Goal: Information Seeking & Learning: Learn about a topic

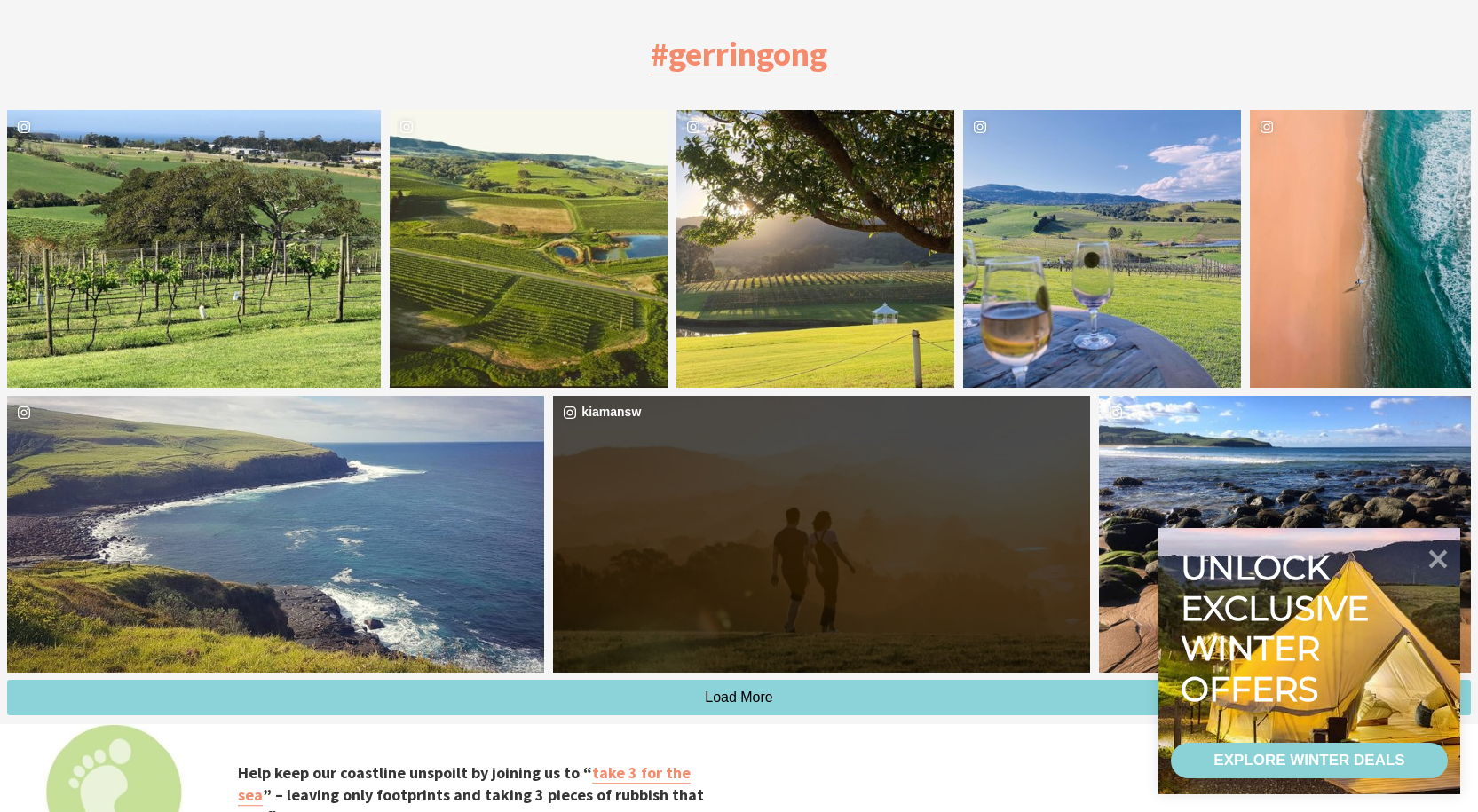
scroll to position [4727, 0]
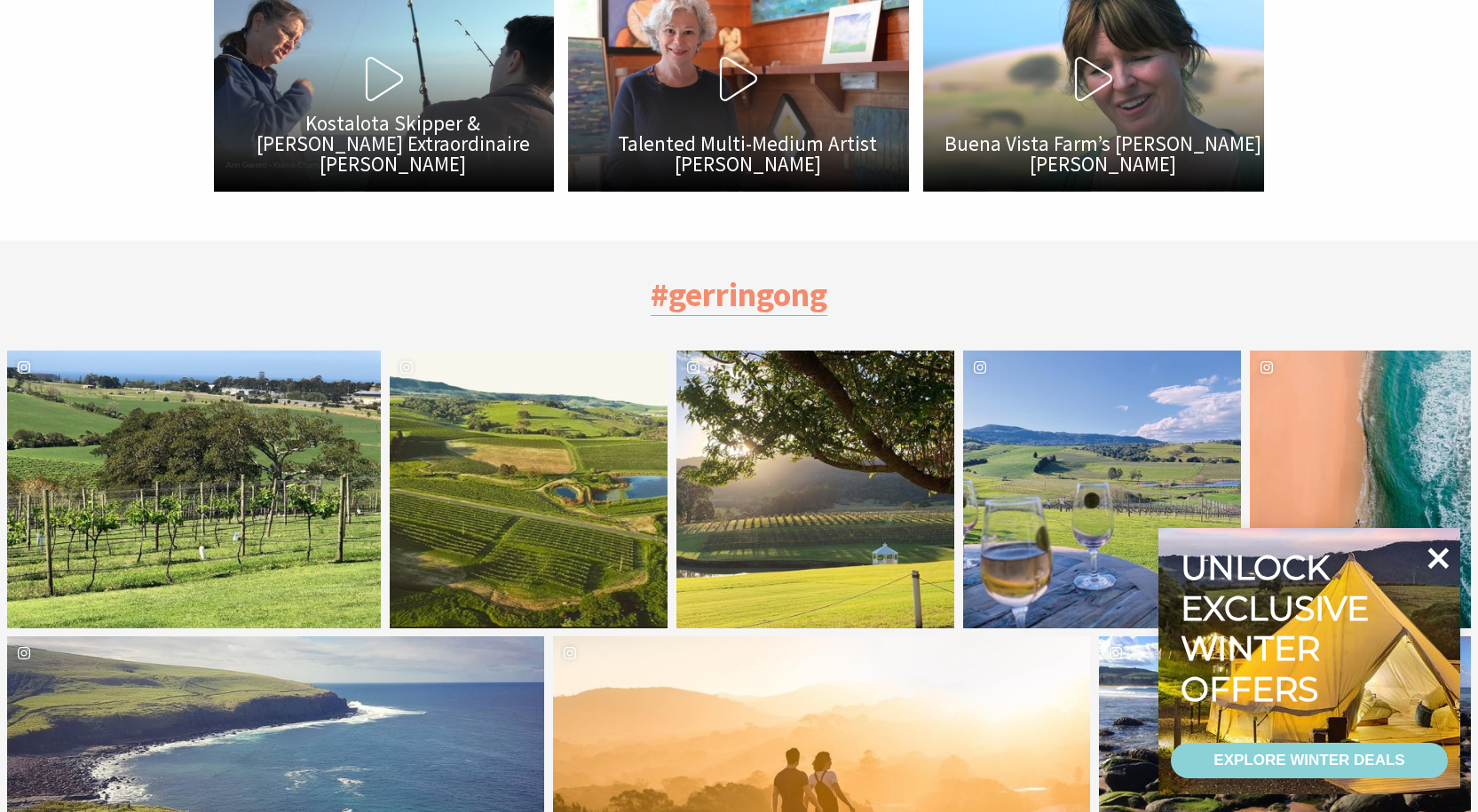
click at [1445, 555] on icon at bounding box center [1437, 558] width 42 height 42
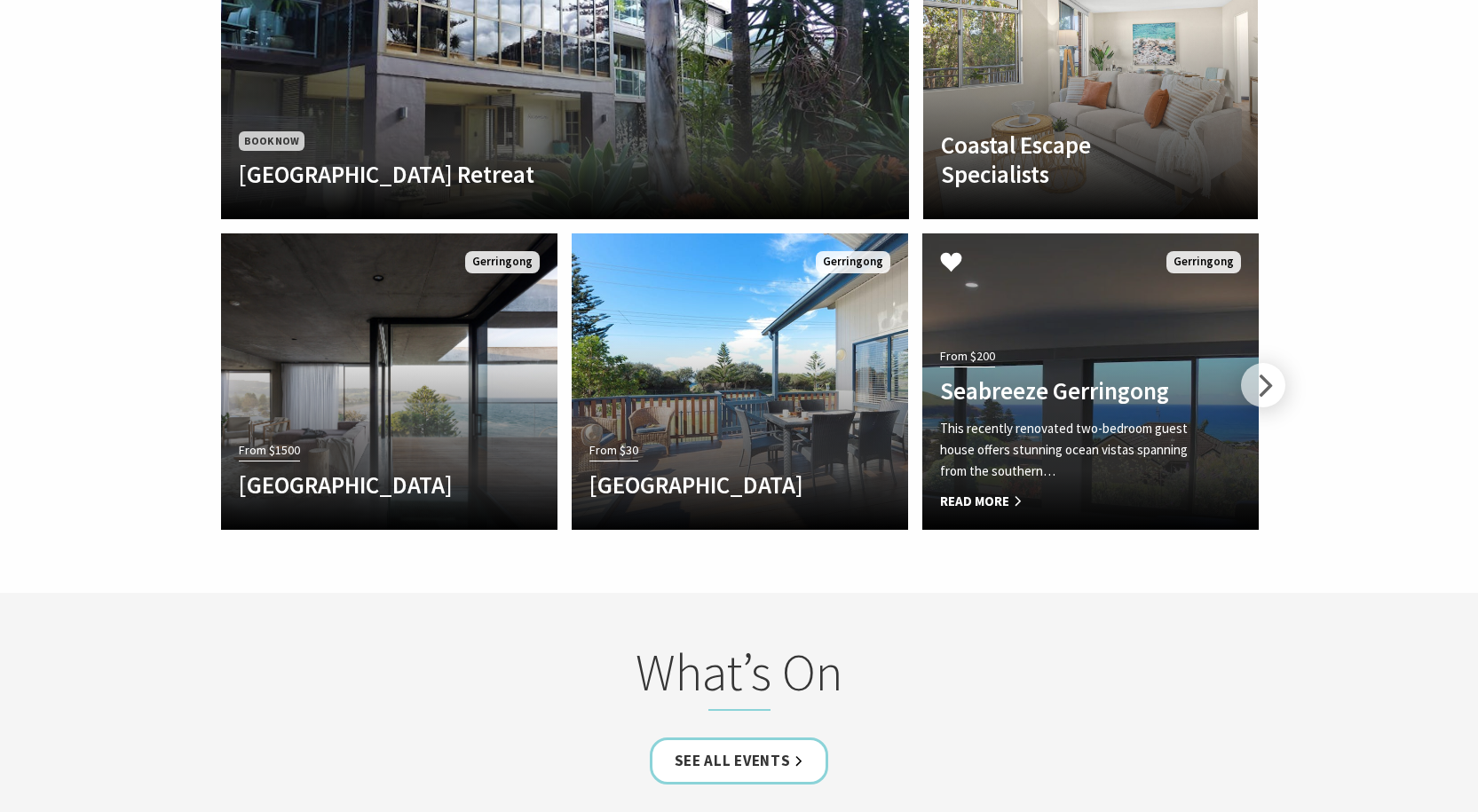
scroll to position [3306, 0]
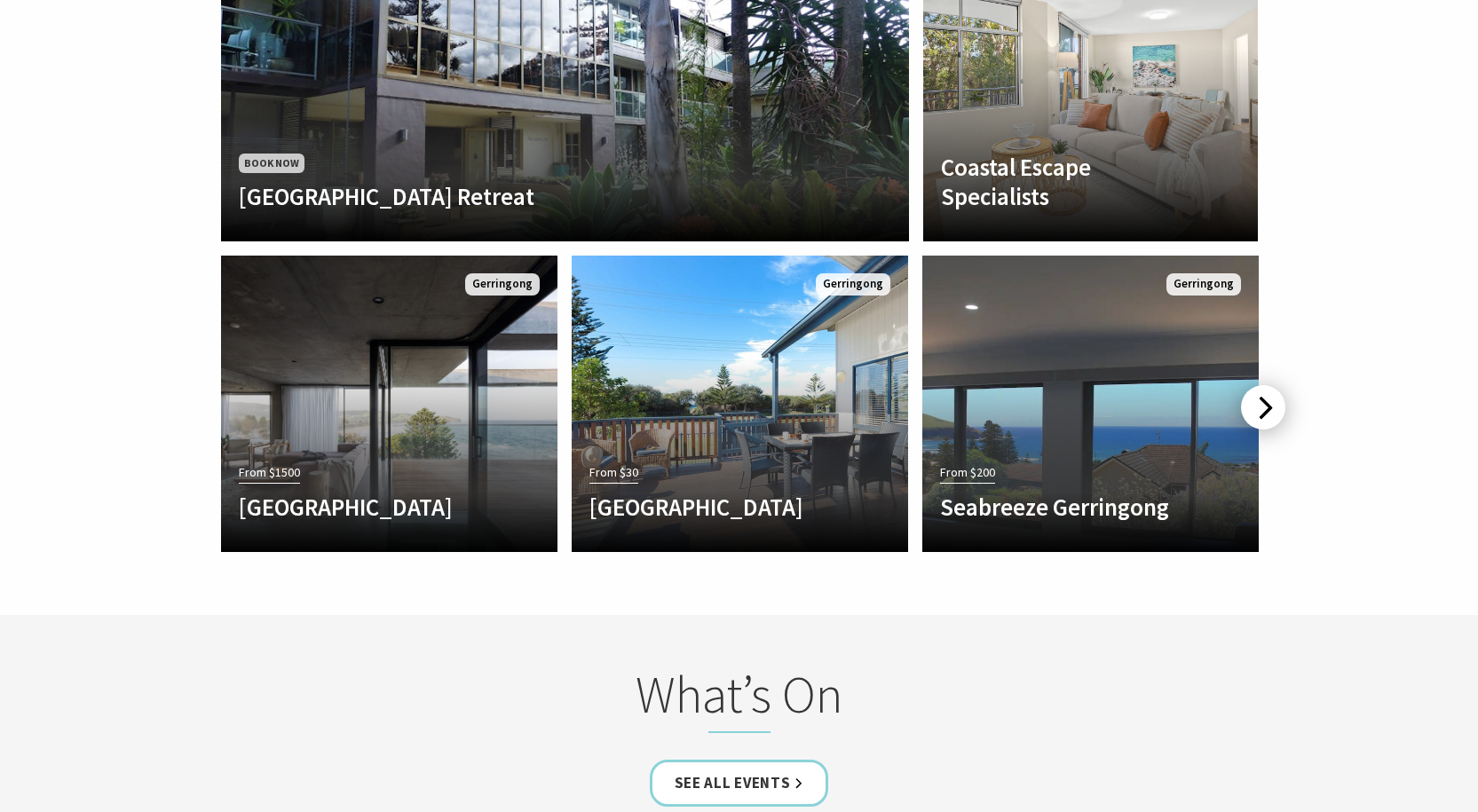
click at [1270, 385] on div at bounding box center [1263, 407] width 44 height 44
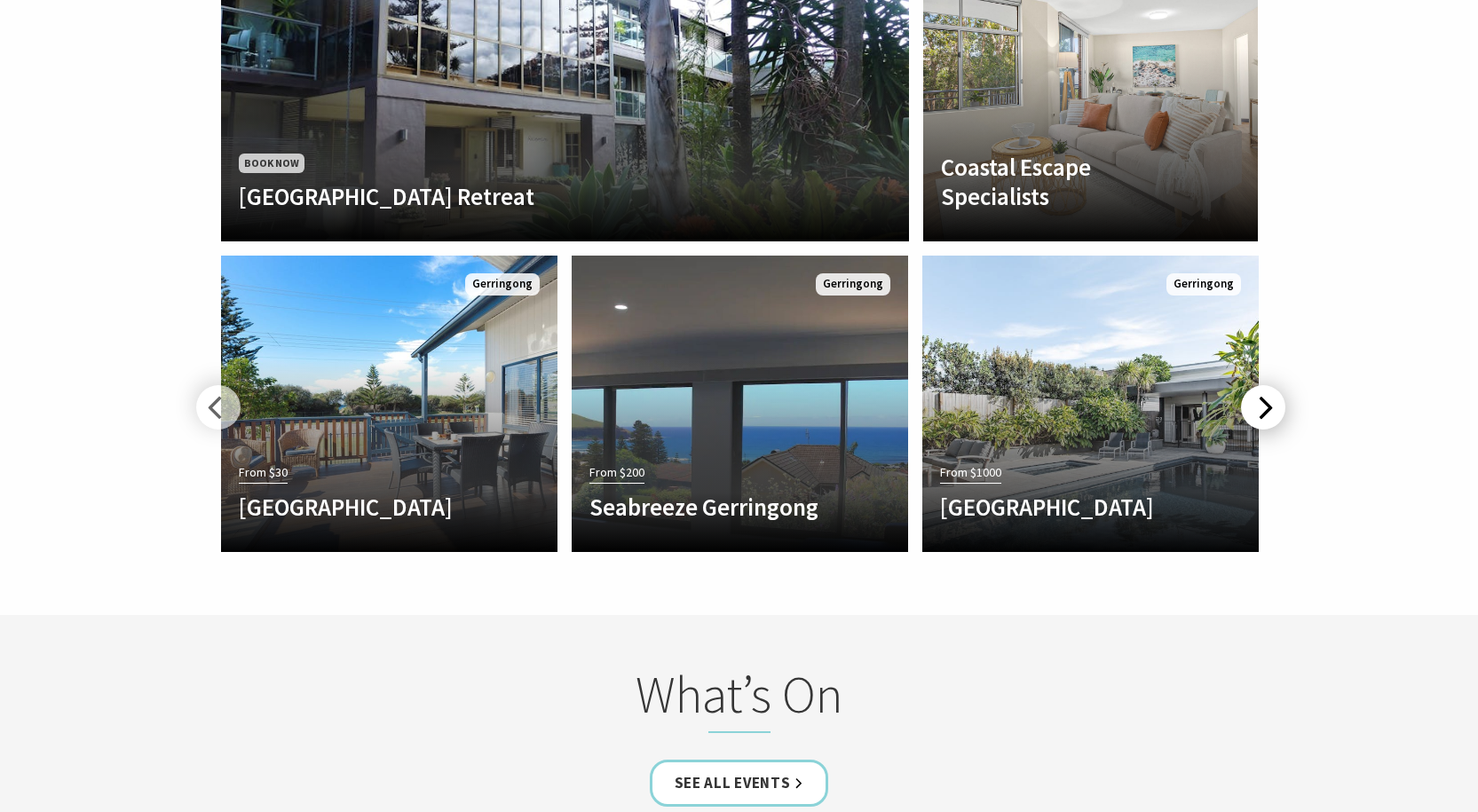
click at [1270, 385] on div at bounding box center [1263, 407] width 44 height 44
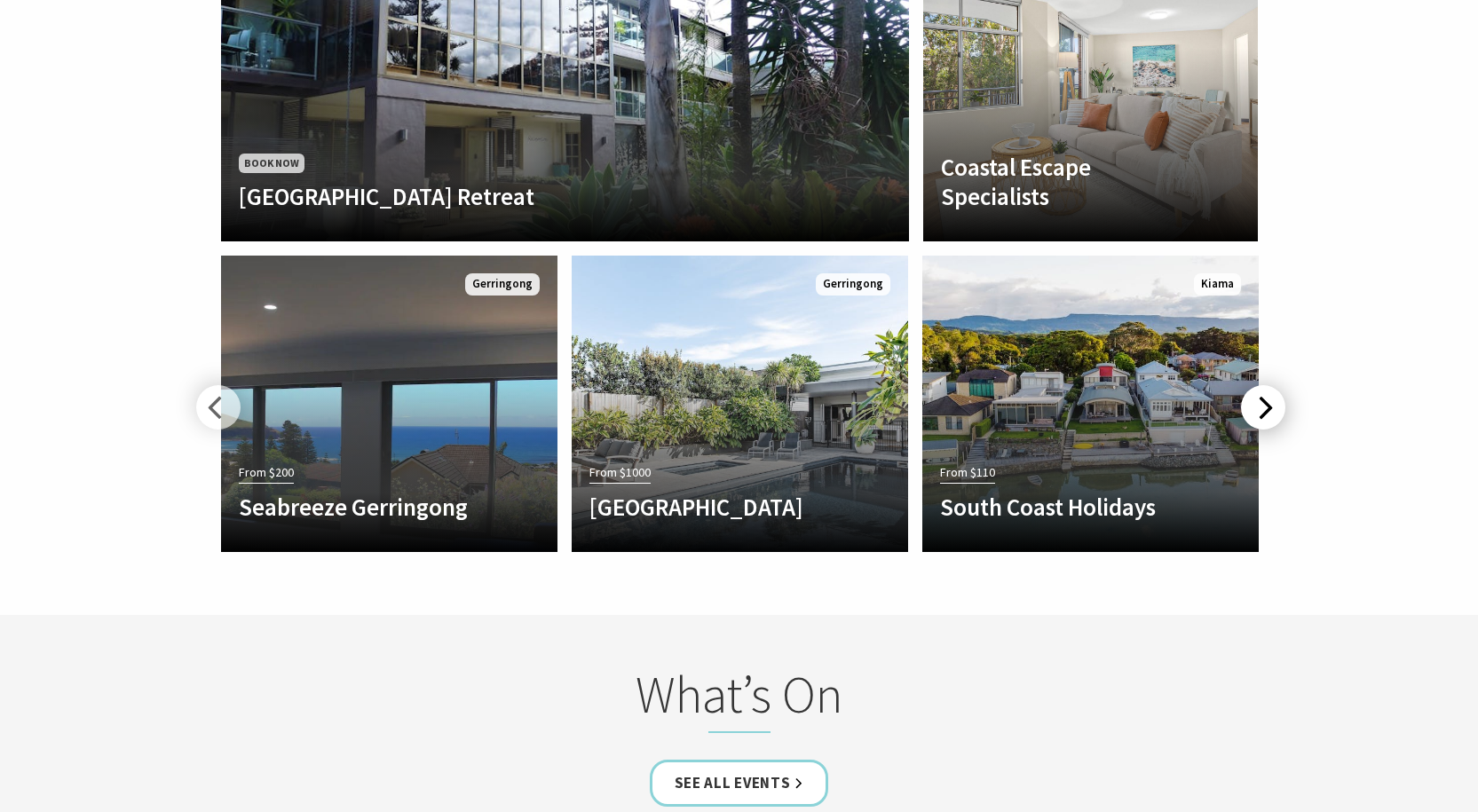
click at [1270, 385] on div at bounding box center [1263, 407] width 44 height 44
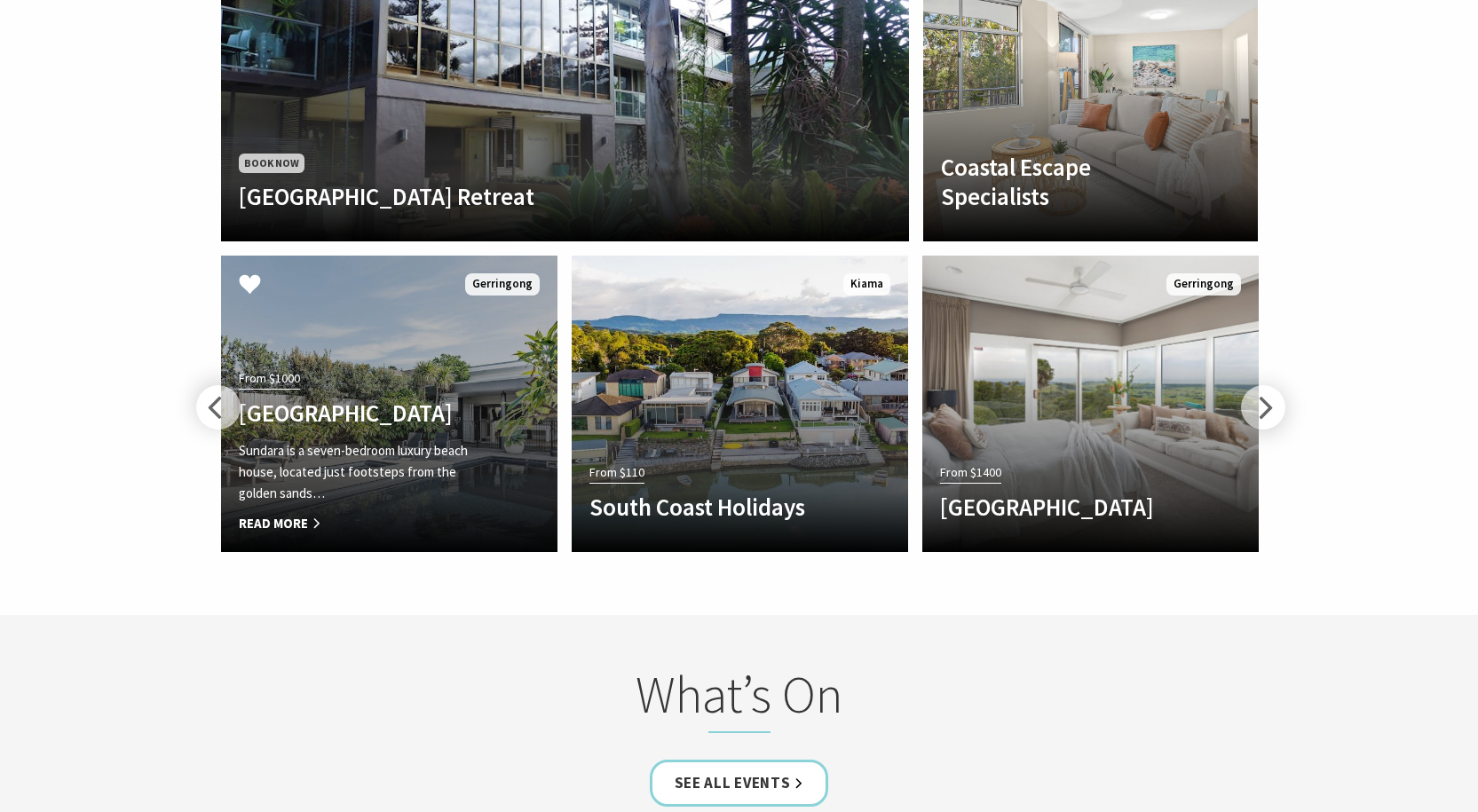
click at [384, 365] on div "From $1000 Sundara Beach House Sundara is a seven-bedroom luxury beach house, l…" at bounding box center [364, 449] width 286 height 169
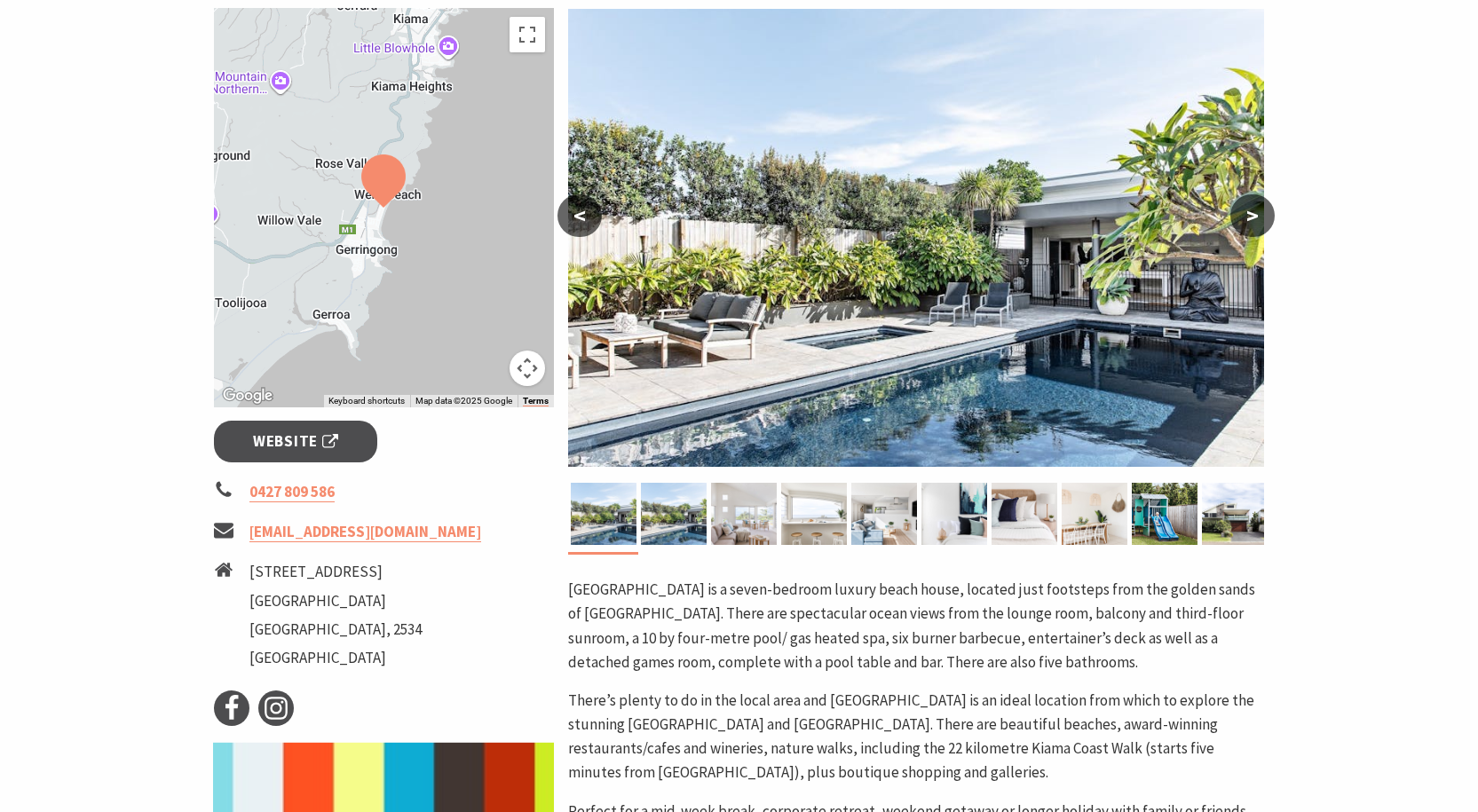
scroll to position [267, 0]
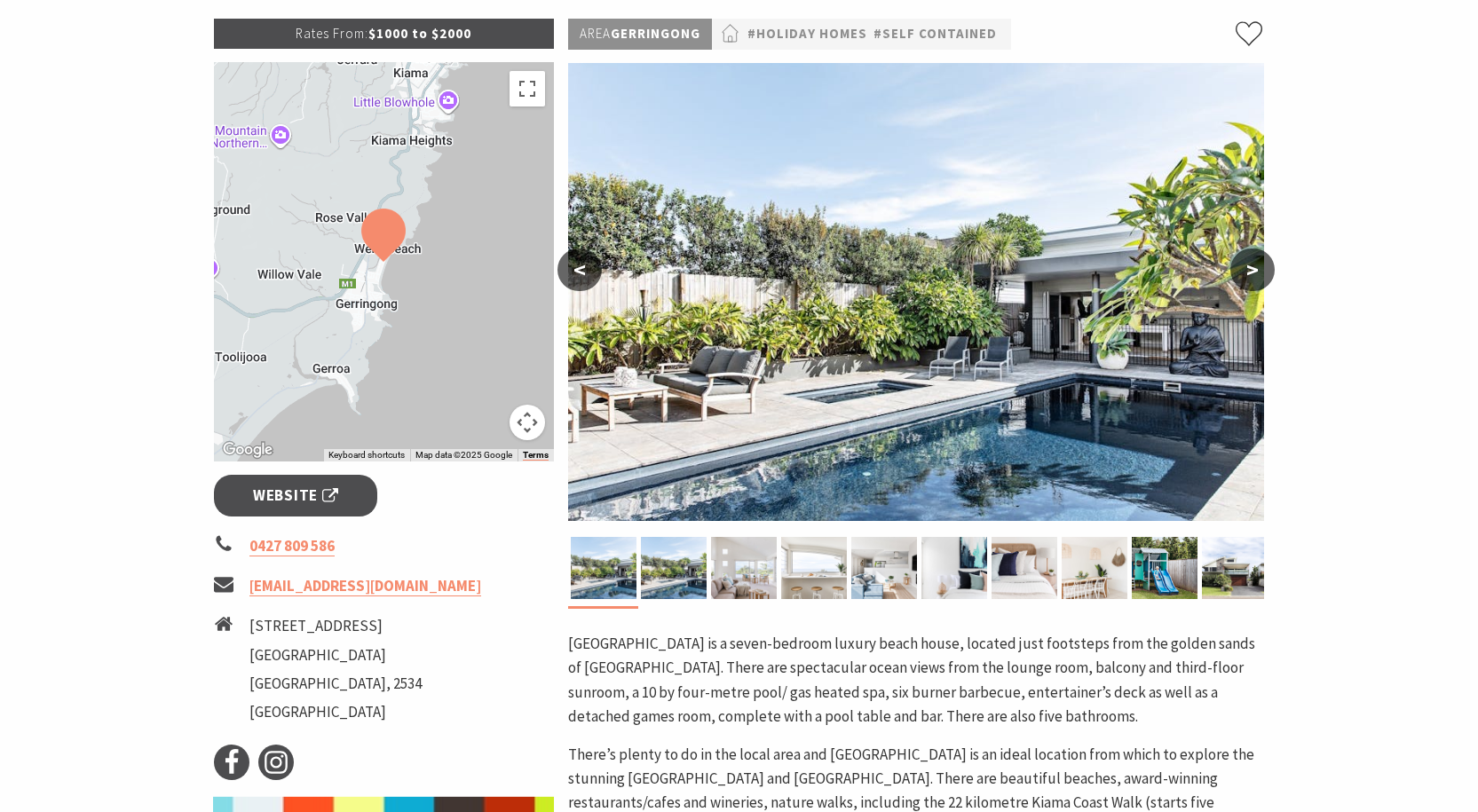
click at [1253, 252] on button ">" at bounding box center [1252, 270] width 44 height 42
click at [1252, 256] on button ">" at bounding box center [1252, 270] width 44 height 42
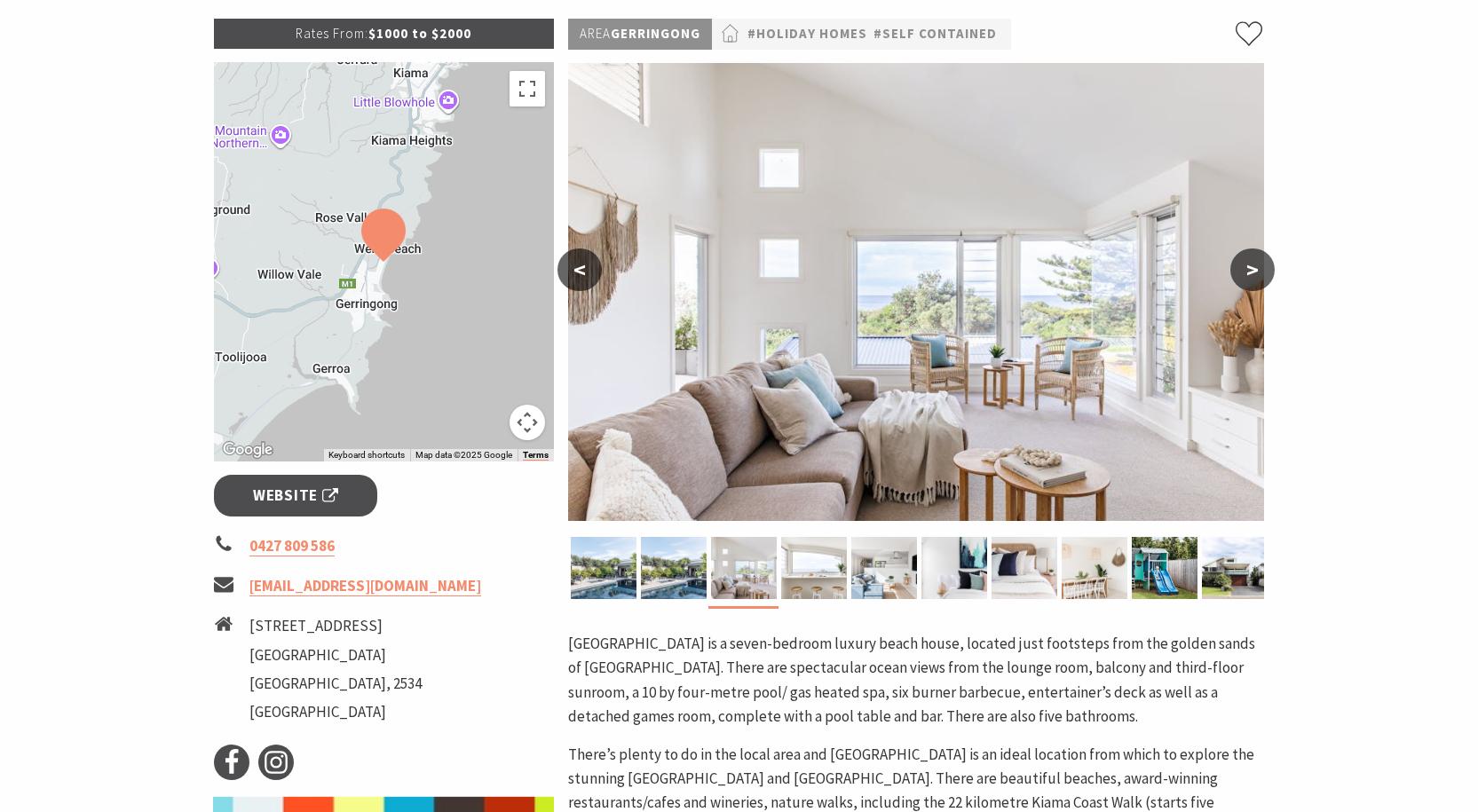
click at [1252, 256] on button ">" at bounding box center [1252, 270] width 44 height 42
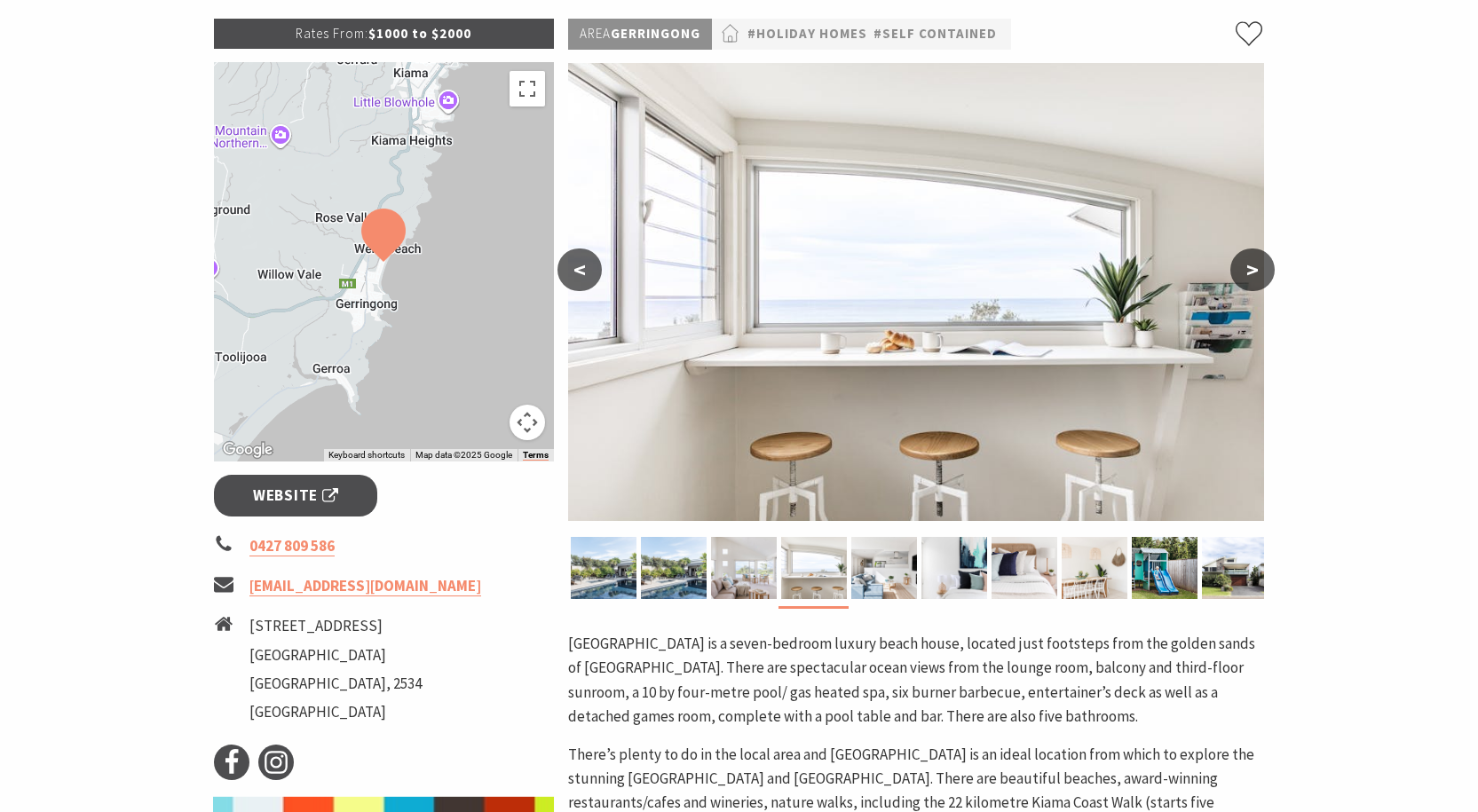
click at [1252, 256] on button ">" at bounding box center [1252, 270] width 44 height 42
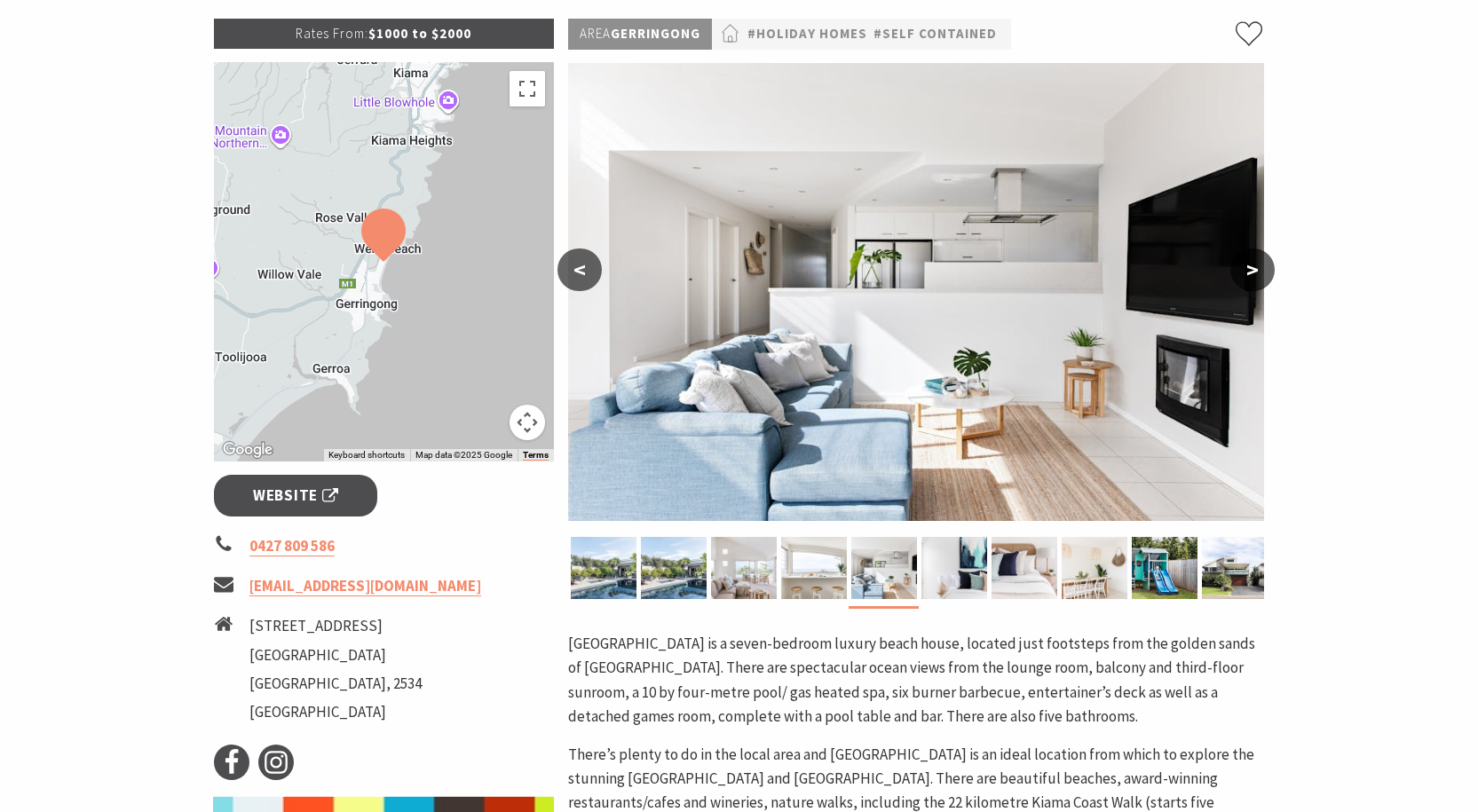
click at [1252, 256] on button ">" at bounding box center [1252, 270] width 44 height 42
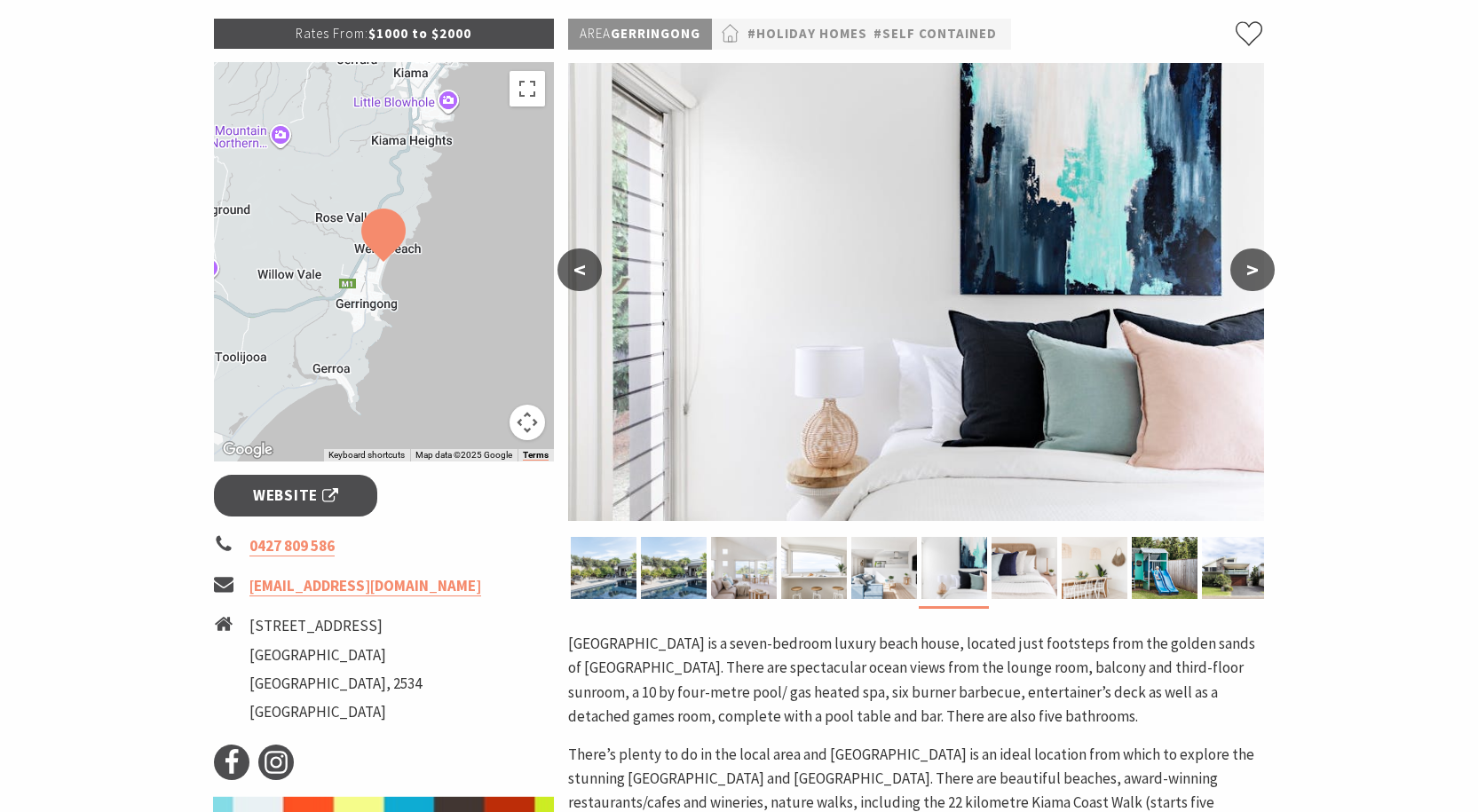
click at [1252, 256] on button ">" at bounding box center [1252, 270] width 44 height 42
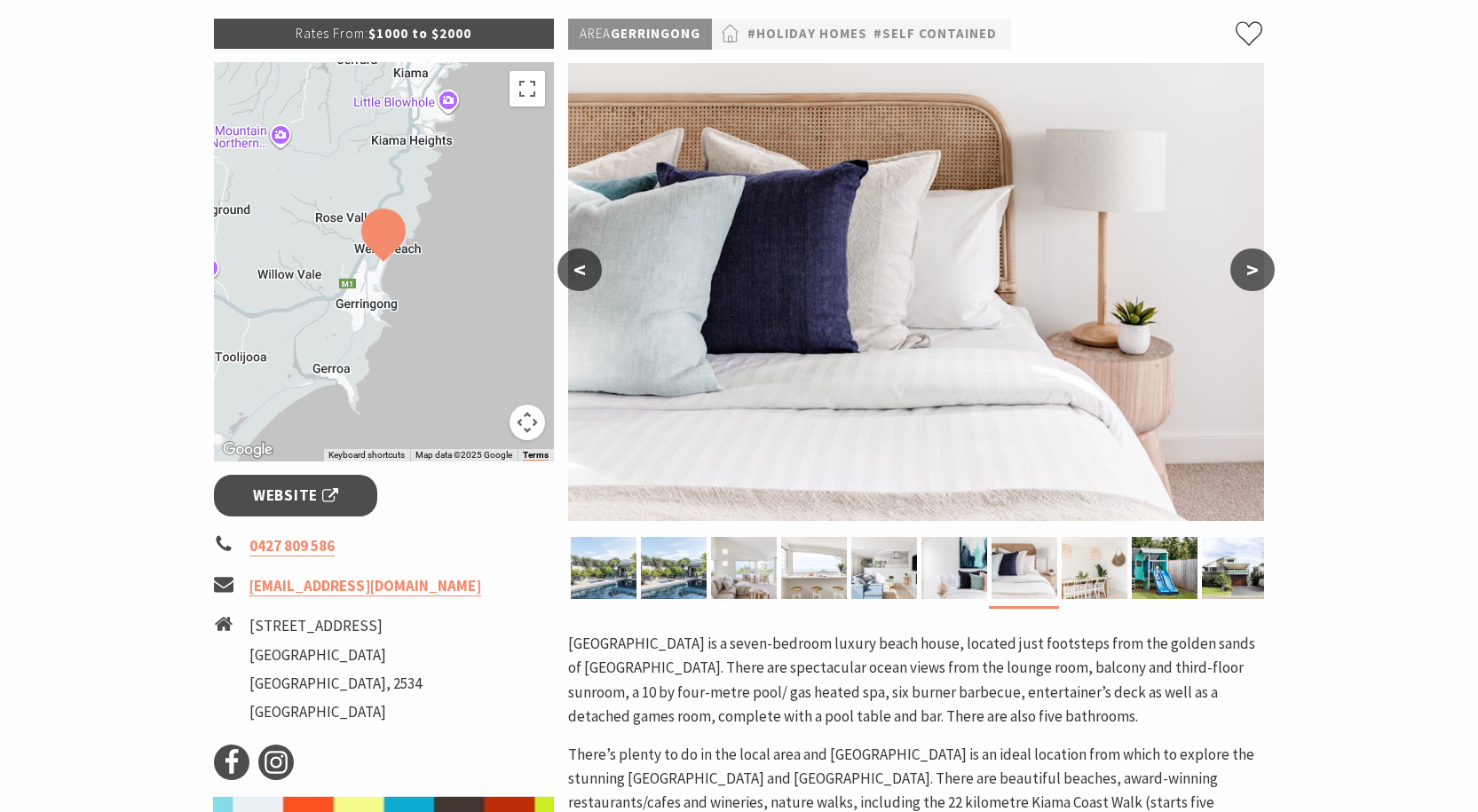
click at [1252, 256] on button ">" at bounding box center [1252, 270] width 44 height 42
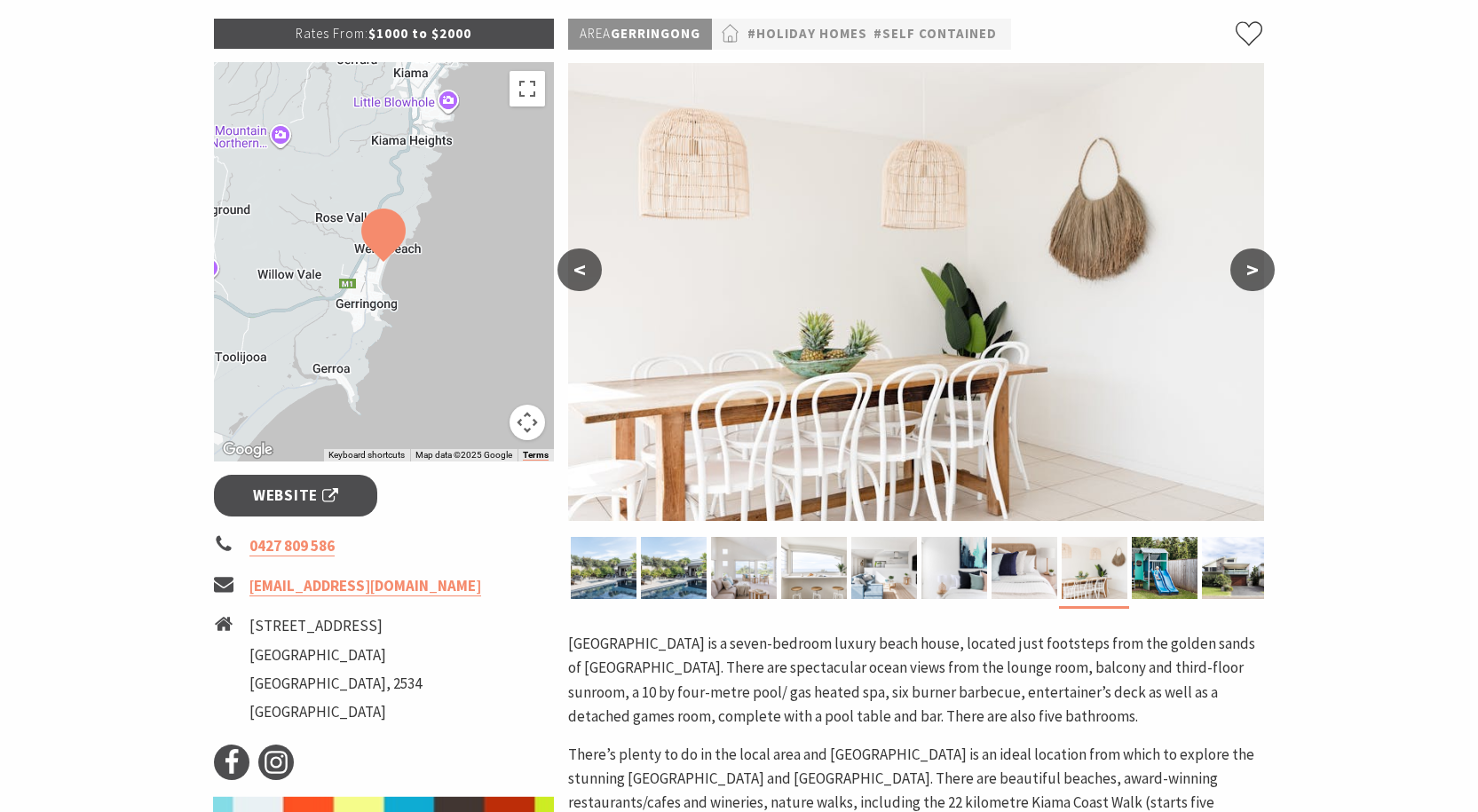
click at [1252, 257] on button ">" at bounding box center [1252, 270] width 44 height 42
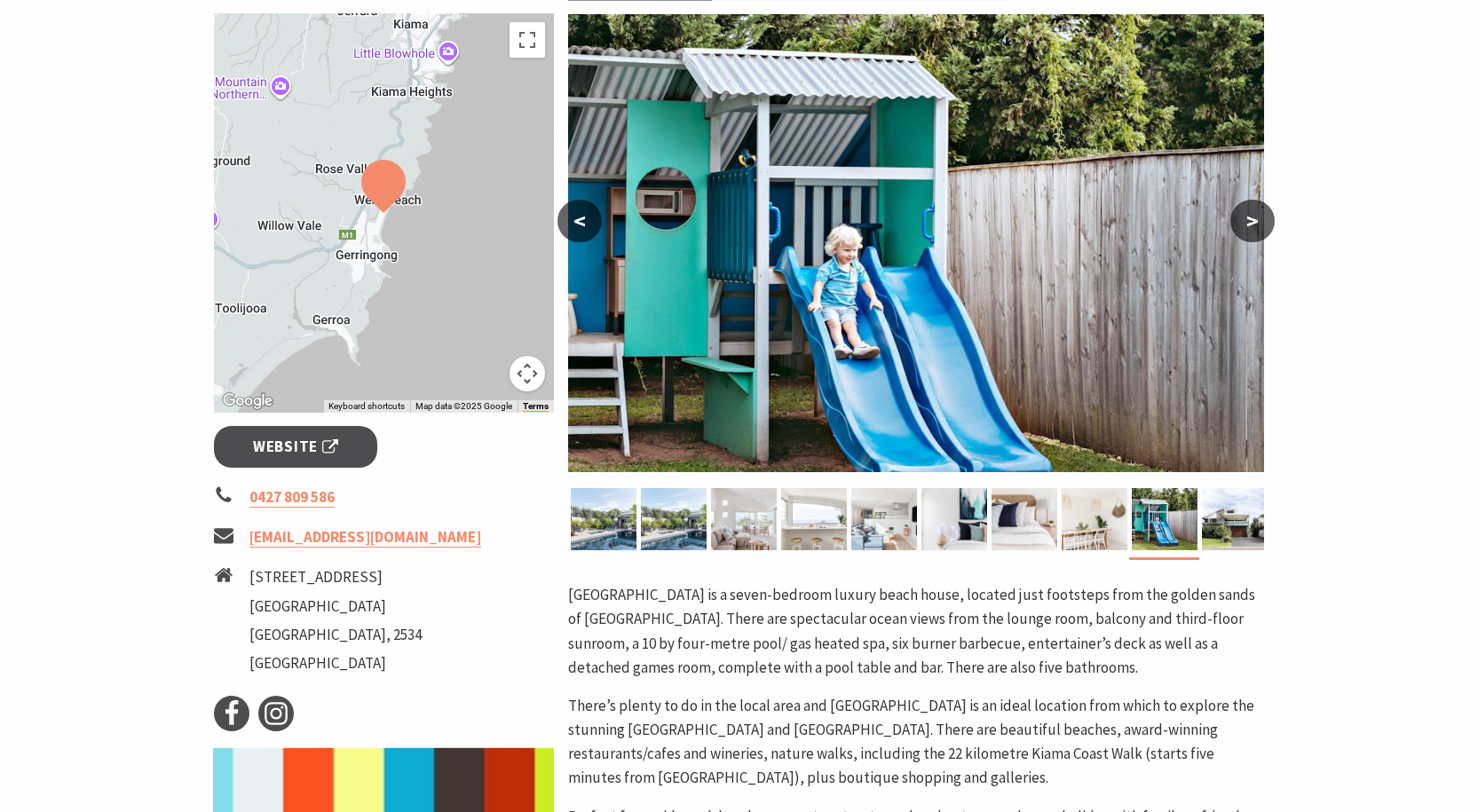
scroll to position [281, 0]
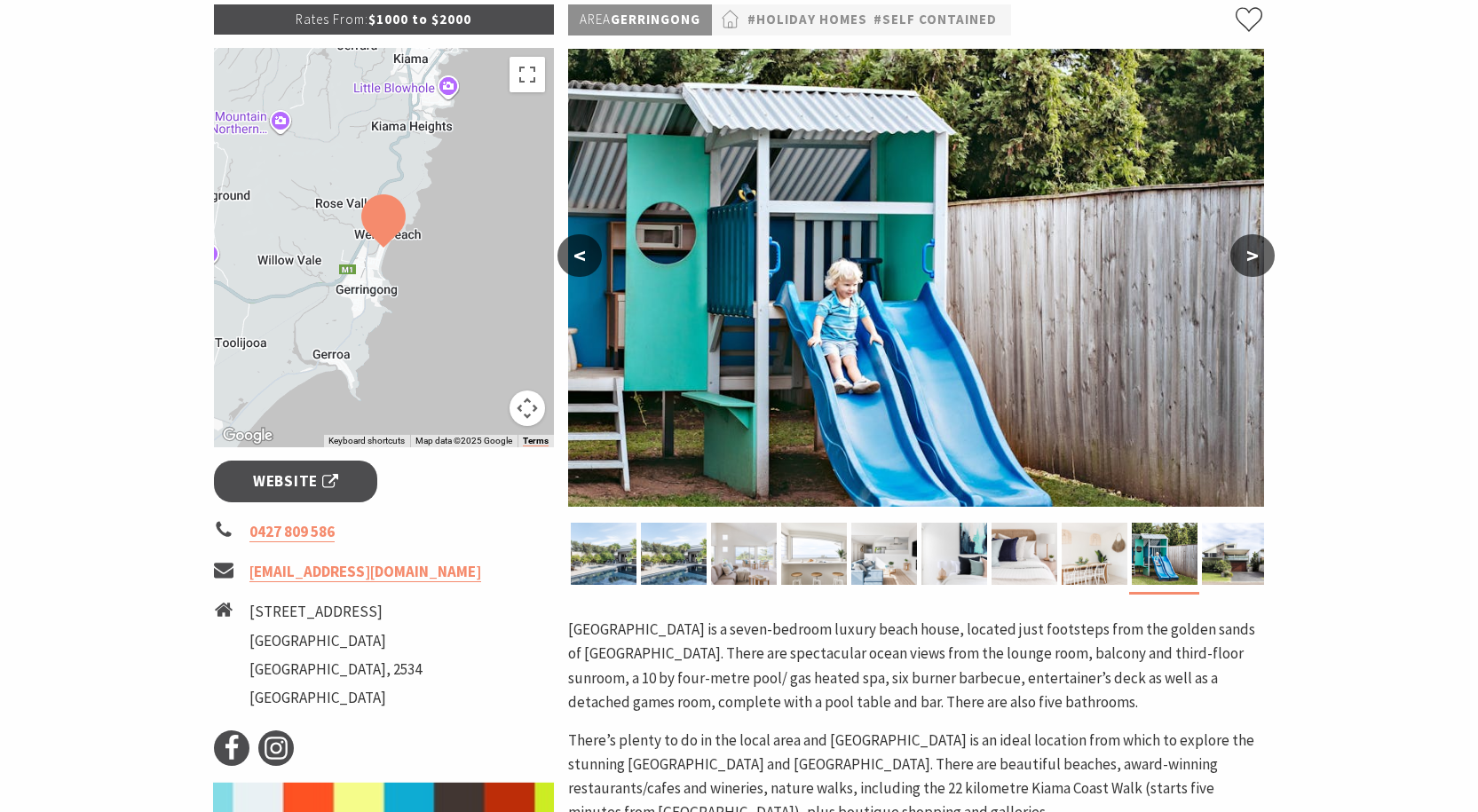
click at [1237, 263] on button ">" at bounding box center [1252, 255] width 44 height 42
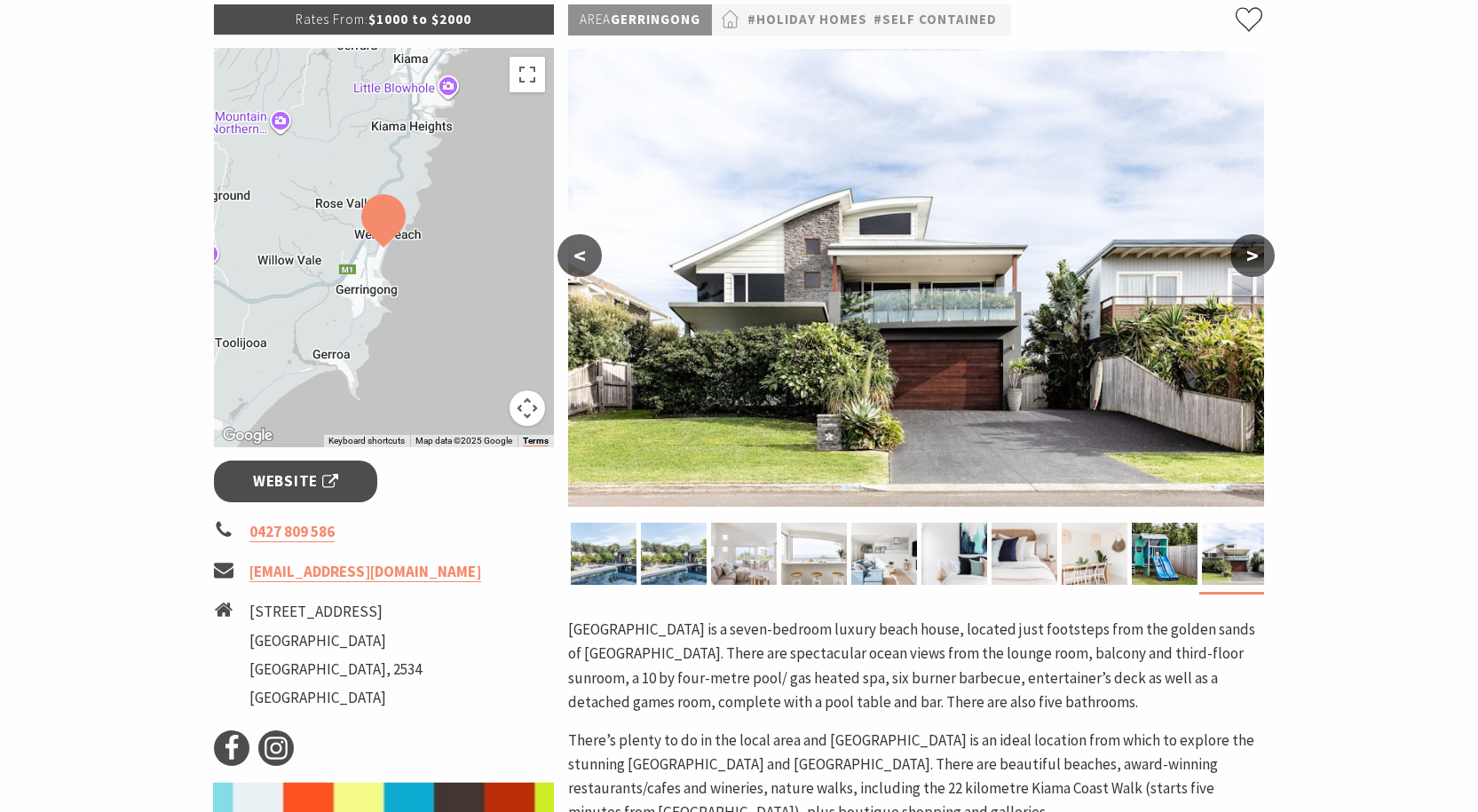
click at [1237, 263] on button ">" at bounding box center [1252, 255] width 44 height 42
click at [1250, 257] on button ">" at bounding box center [1252, 255] width 44 height 42
click at [1250, 271] on button ">" at bounding box center [1252, 255] width 44 height 42
click at [1193, 542] on img at bounding box center [1164, 553] width 65 height 62
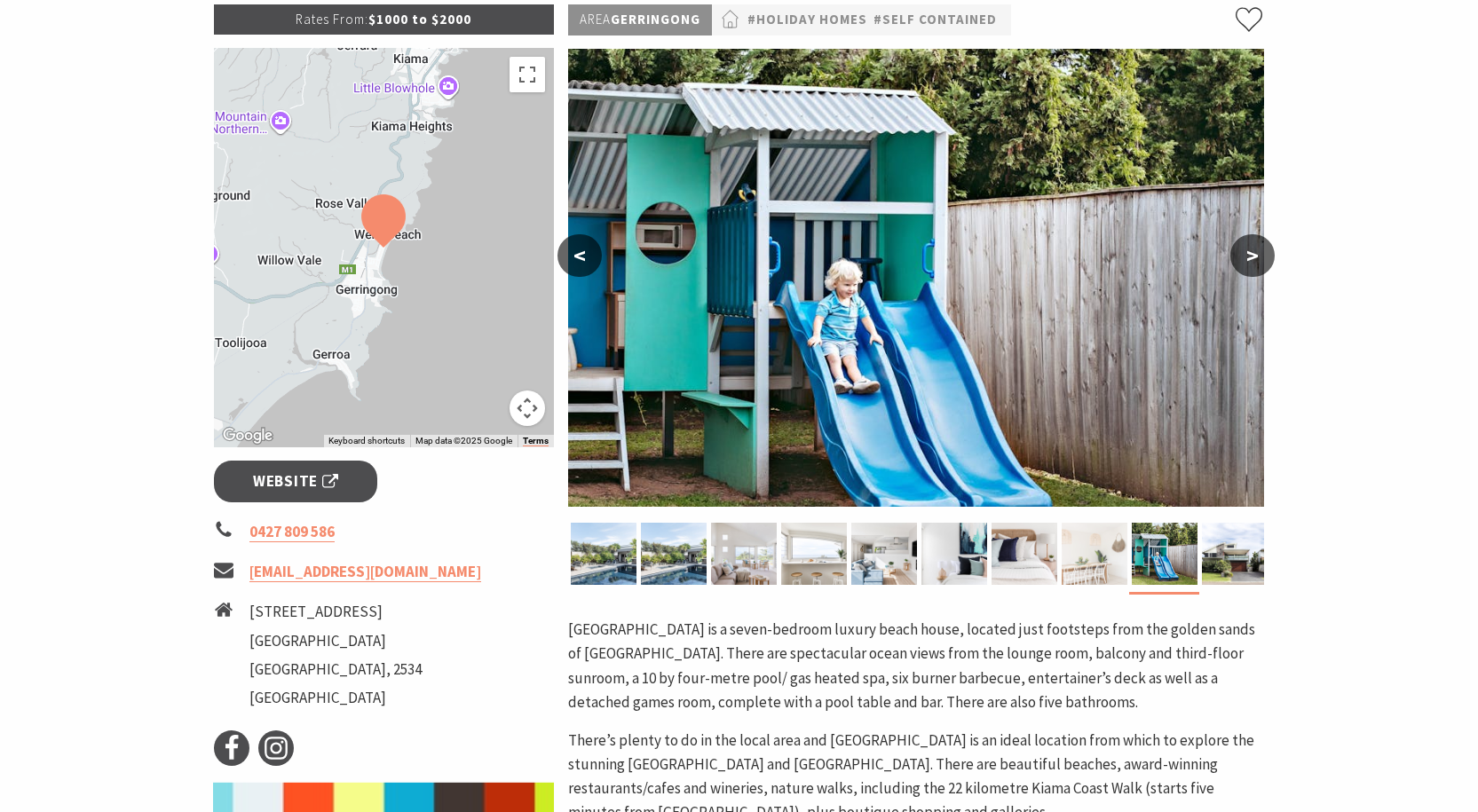
click at [1083, 546] on img at bounding box center [1094, 553] width 65 height 62
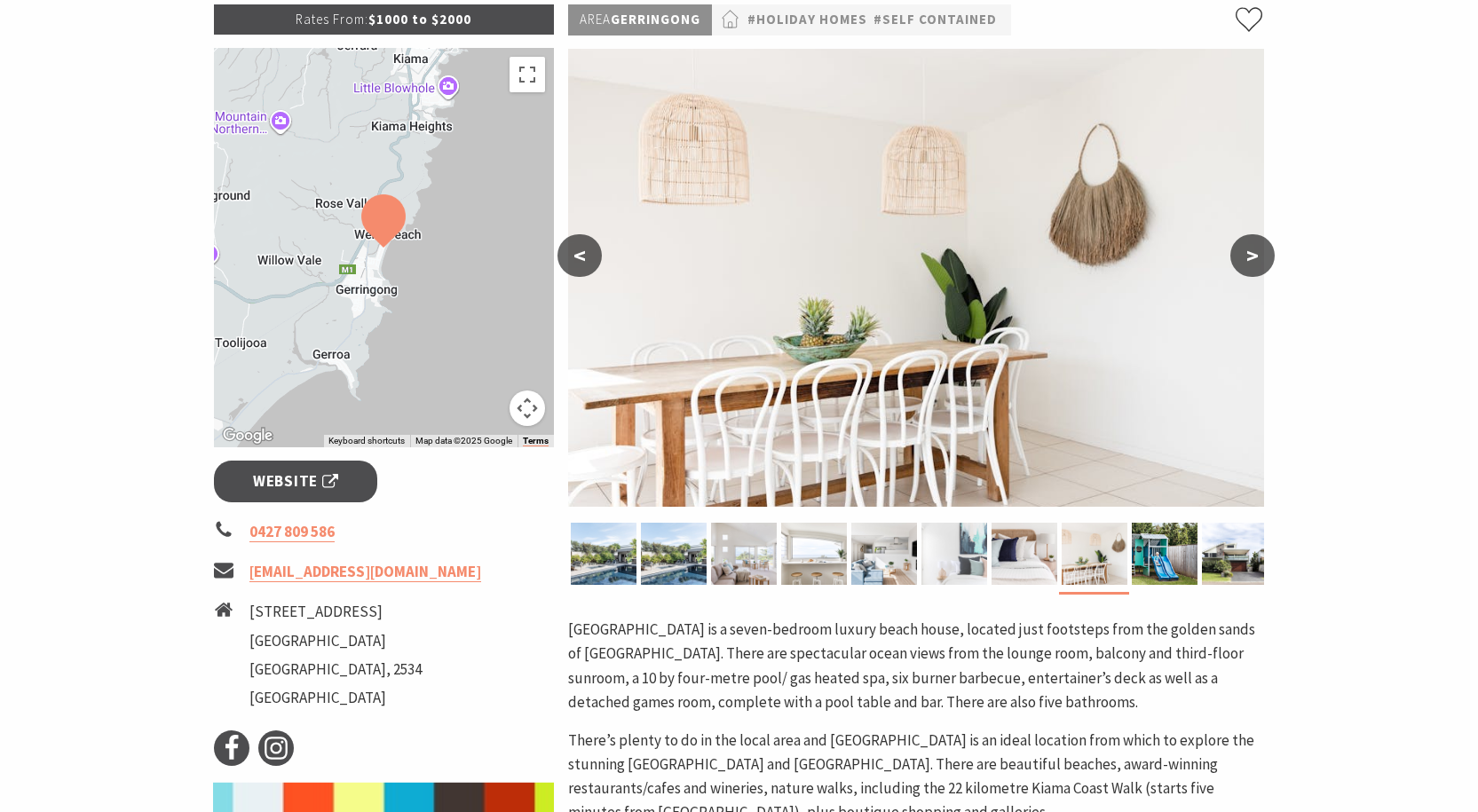
click at [983, 554] on img at bounding box center [954, 553] width 65 height 62
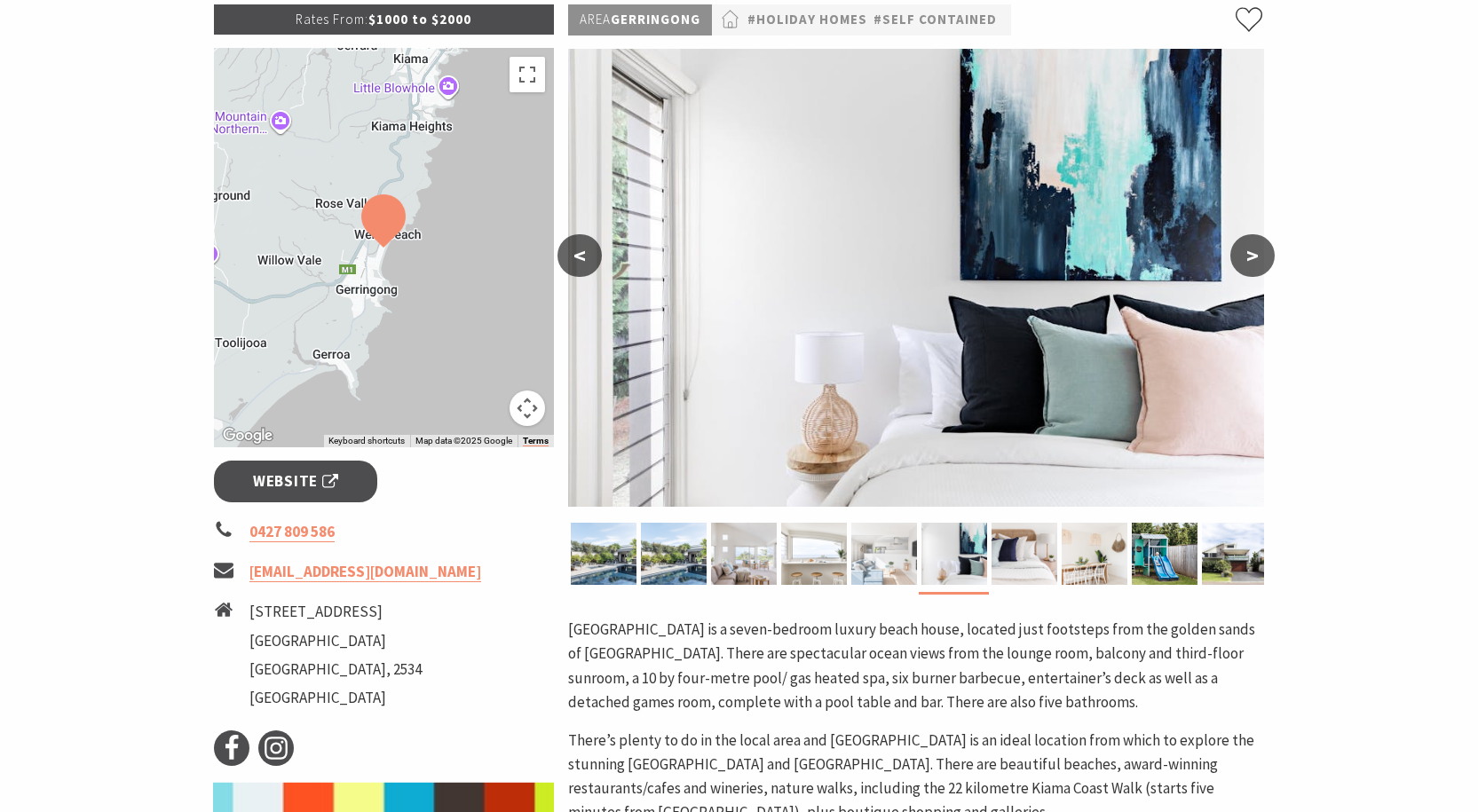
click at [868, 552] on img at bounding box center [884, 553] width 65 height 62
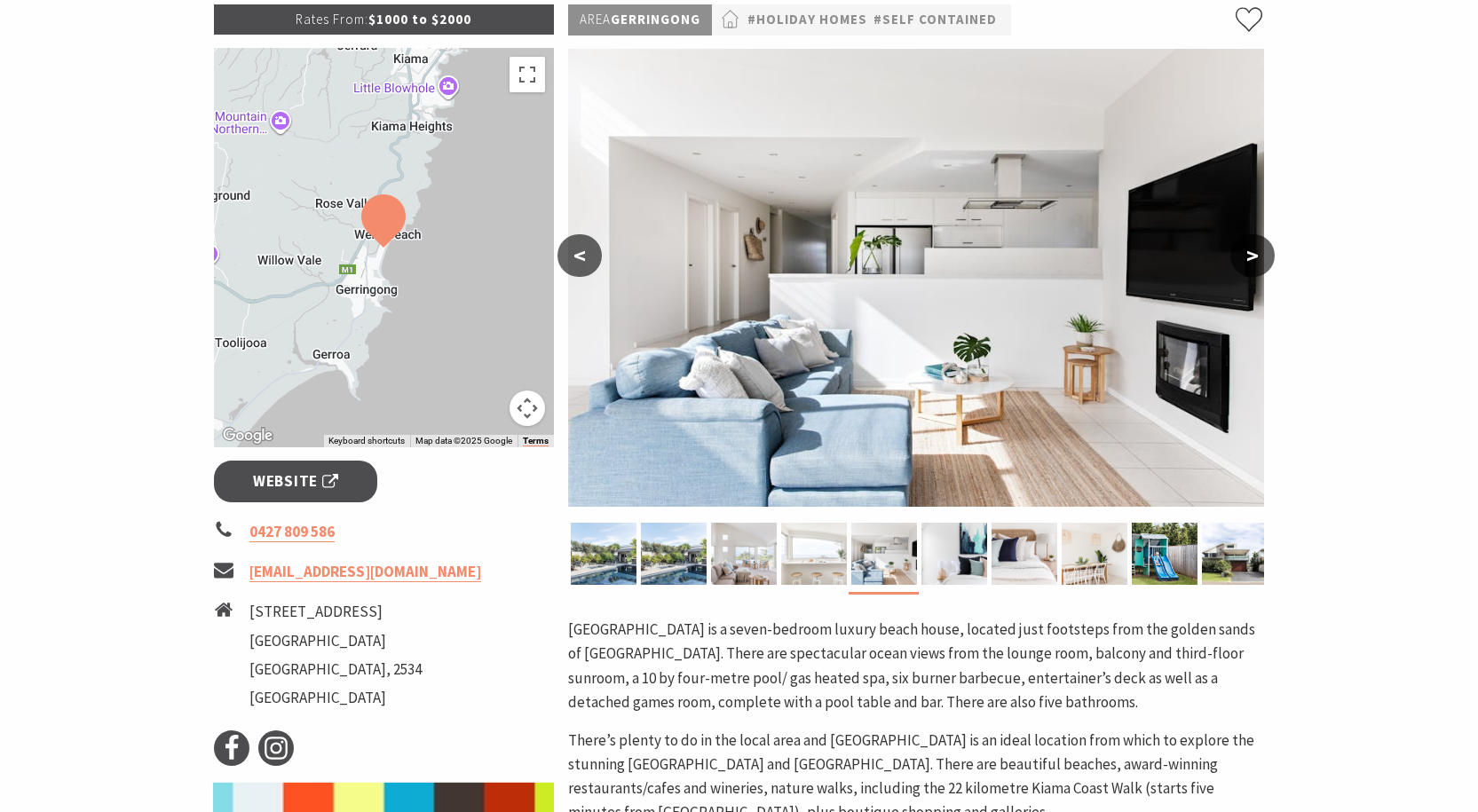
click at [806, 555] on img at bounding box center [814, 553] width 65 height 62
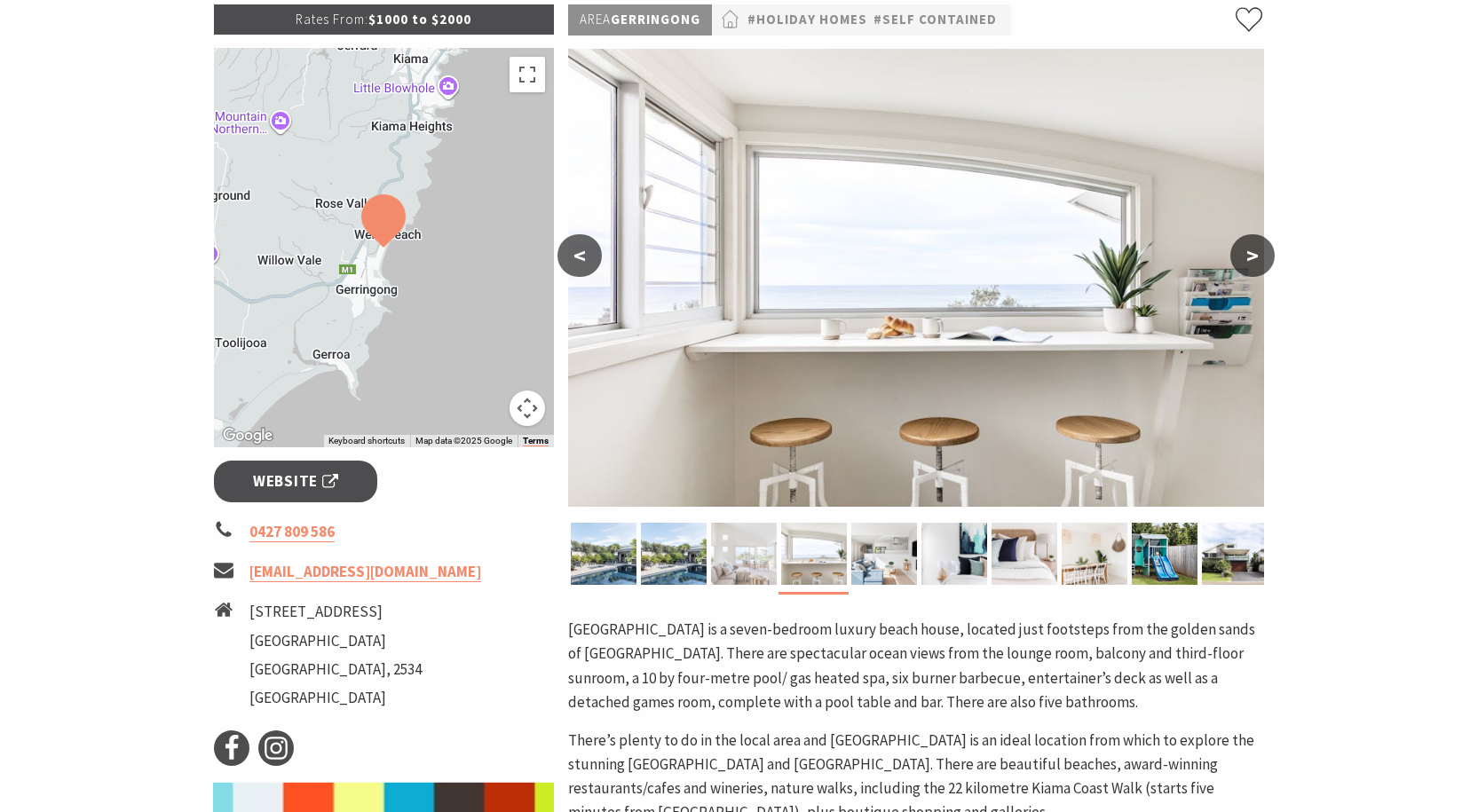
click at [723, 556] on img at bounding box center [744, 553] width 65 height 62
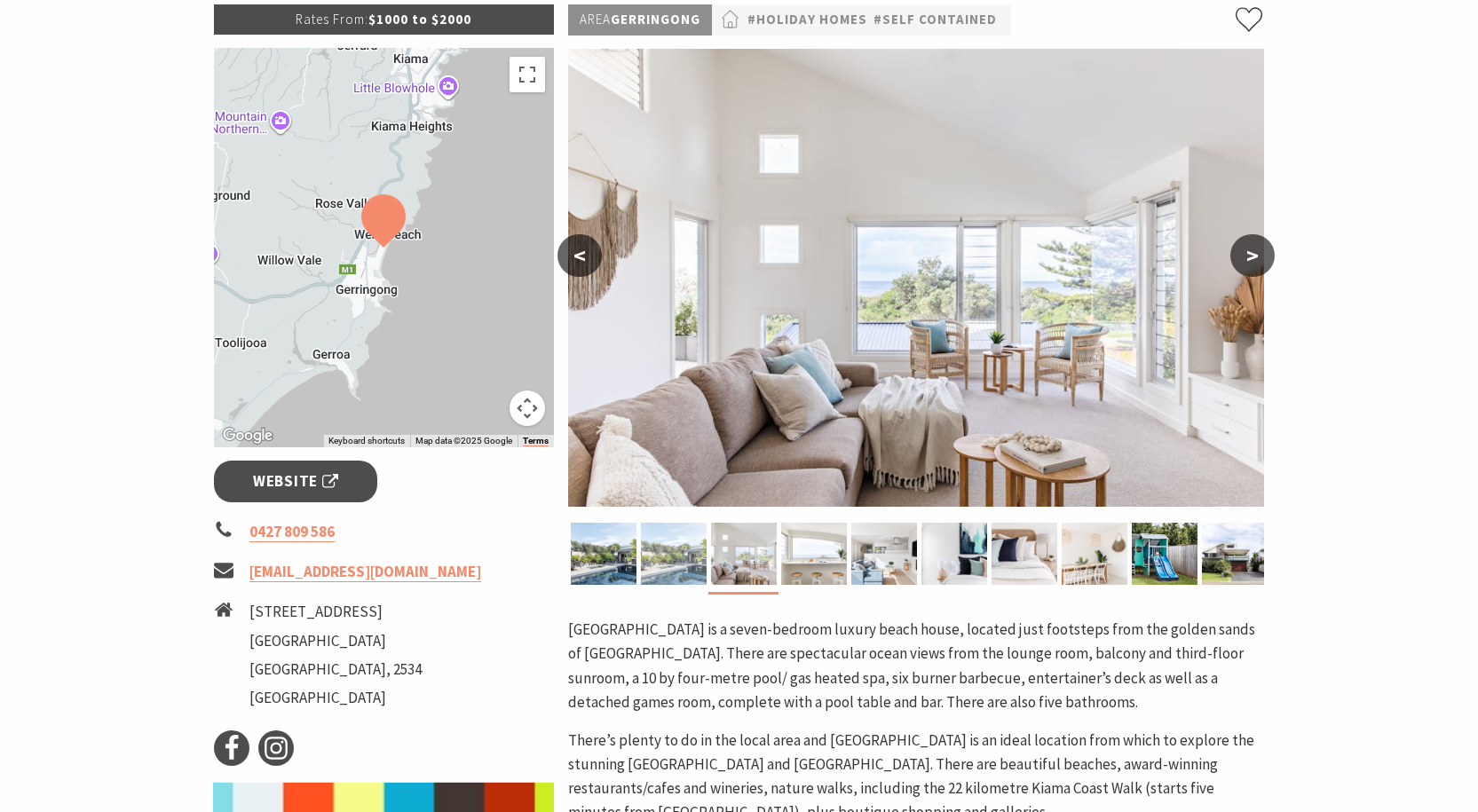
click at [671, 556] on img at bounding box center [674, 553] width 65 height 62
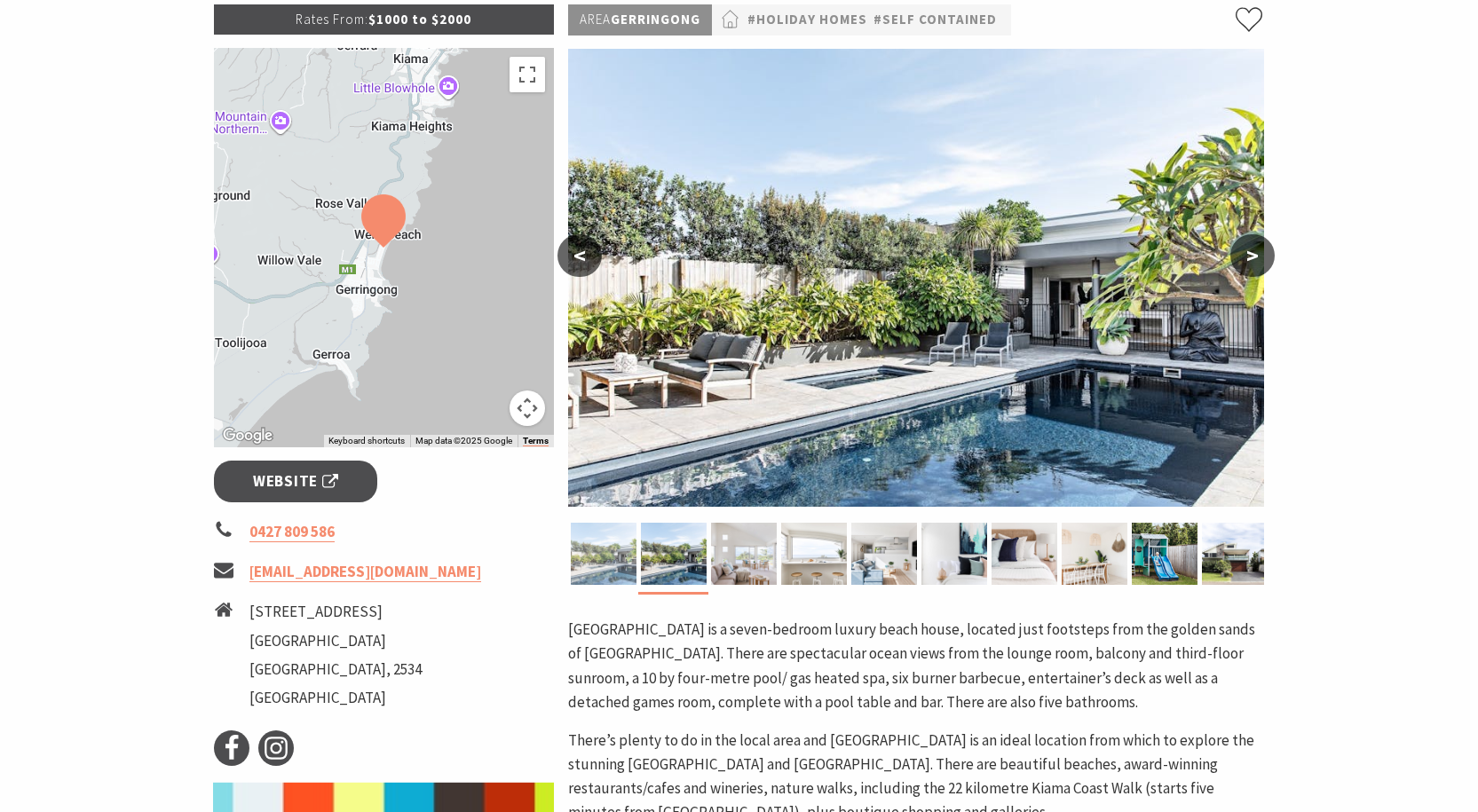
click at [616, 558] on img at bounding box center [604, 553] width 65 height 62
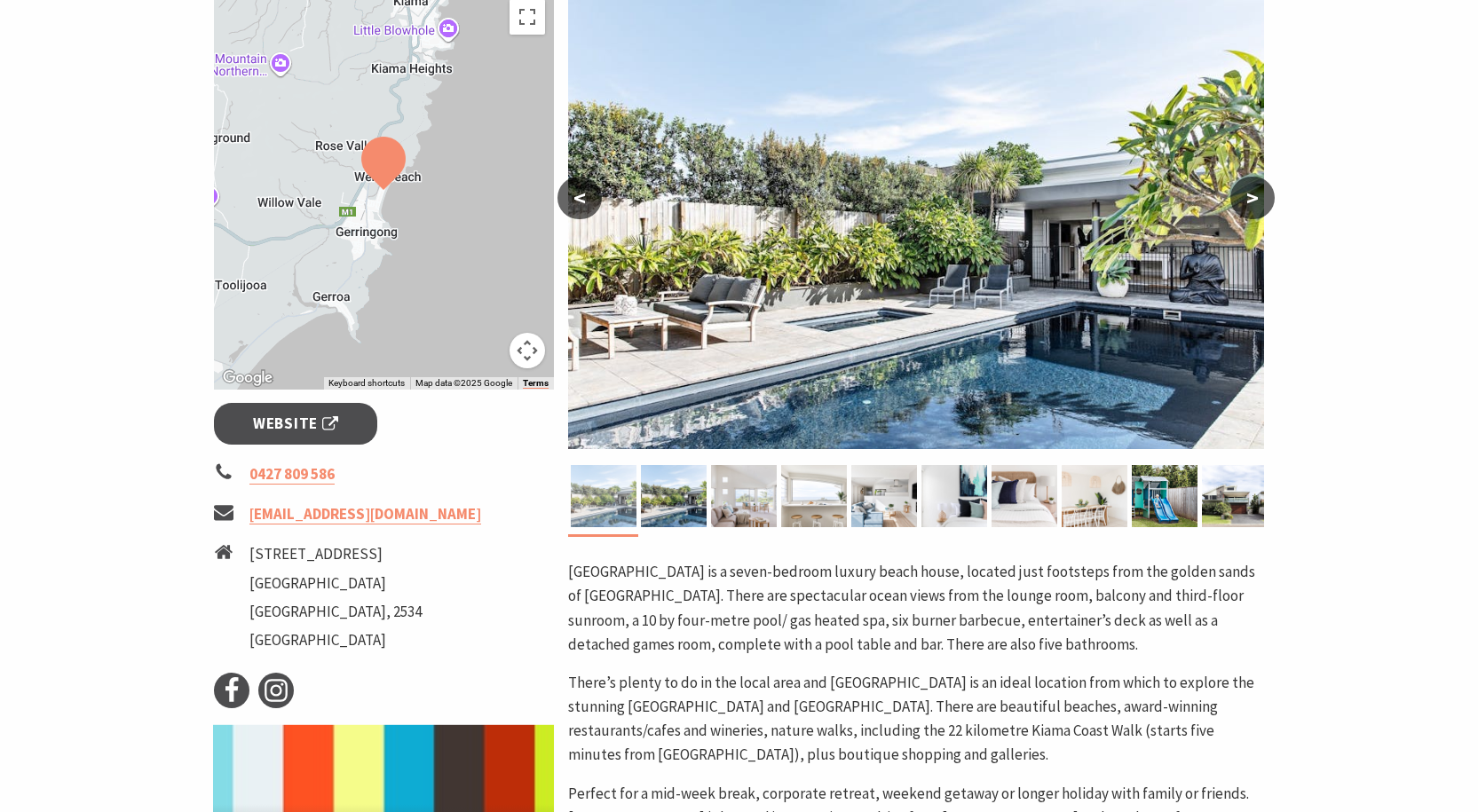
scroll to position [369, 0]
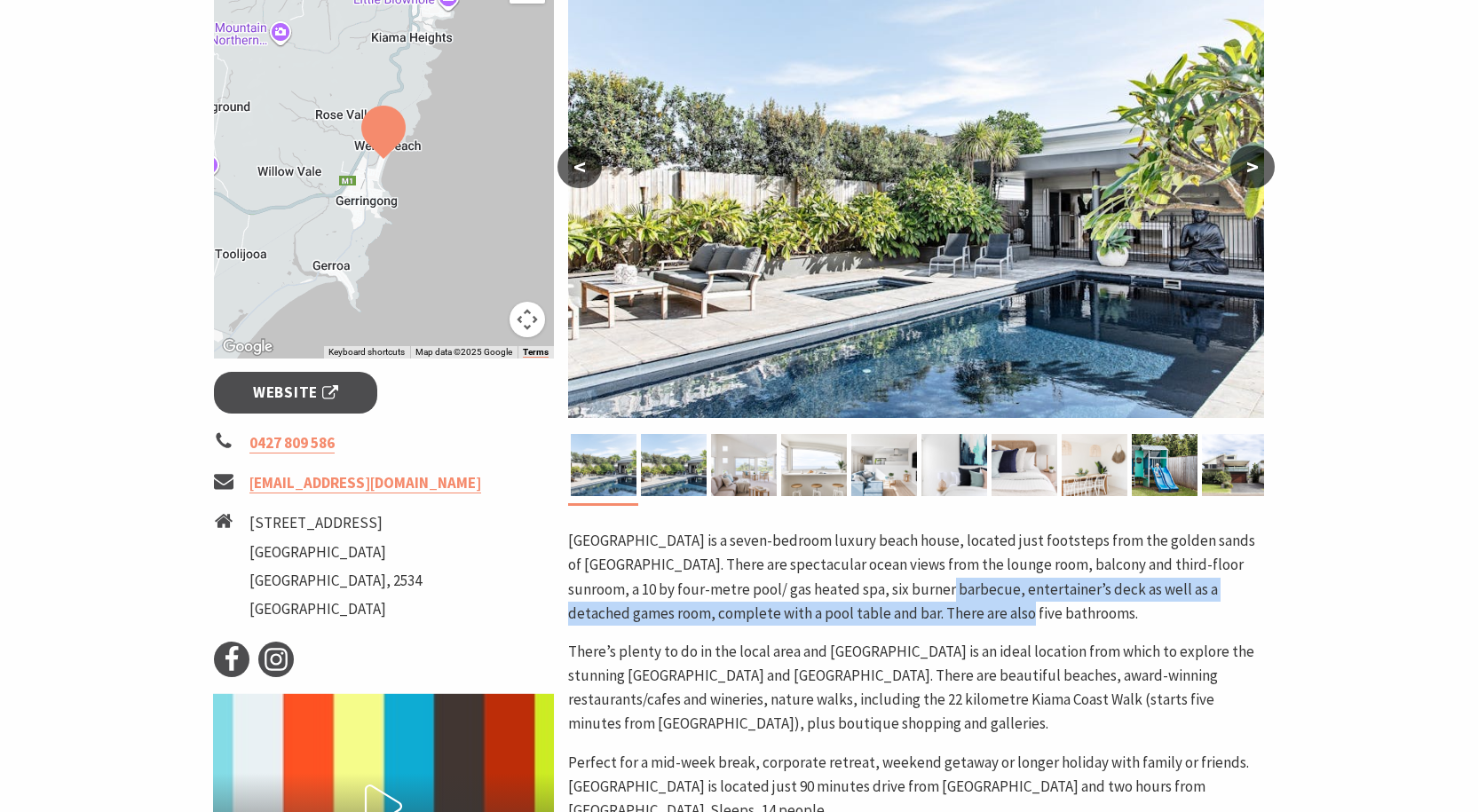
drag, startPoint x: 874, startPoint y: 593, endPoint x: 1008, endPoint y: 613, distance: 135.5
click at [1008, 613] on p "[GEOGRAPHIC_DATA] is a seven-bedroom luxury beach house, located just footsteps…" at bounding box center [916, 577] width 696 height 97
click at [589, 173] on button "<" at bounding box center [579, 166] width 44 height 42
click at [578, 166] on button "<" at bounding box center [579, 166] width 44 height 42
click at [580, 177] on button "<" at bounding box center [579, 166] width 44 height 42
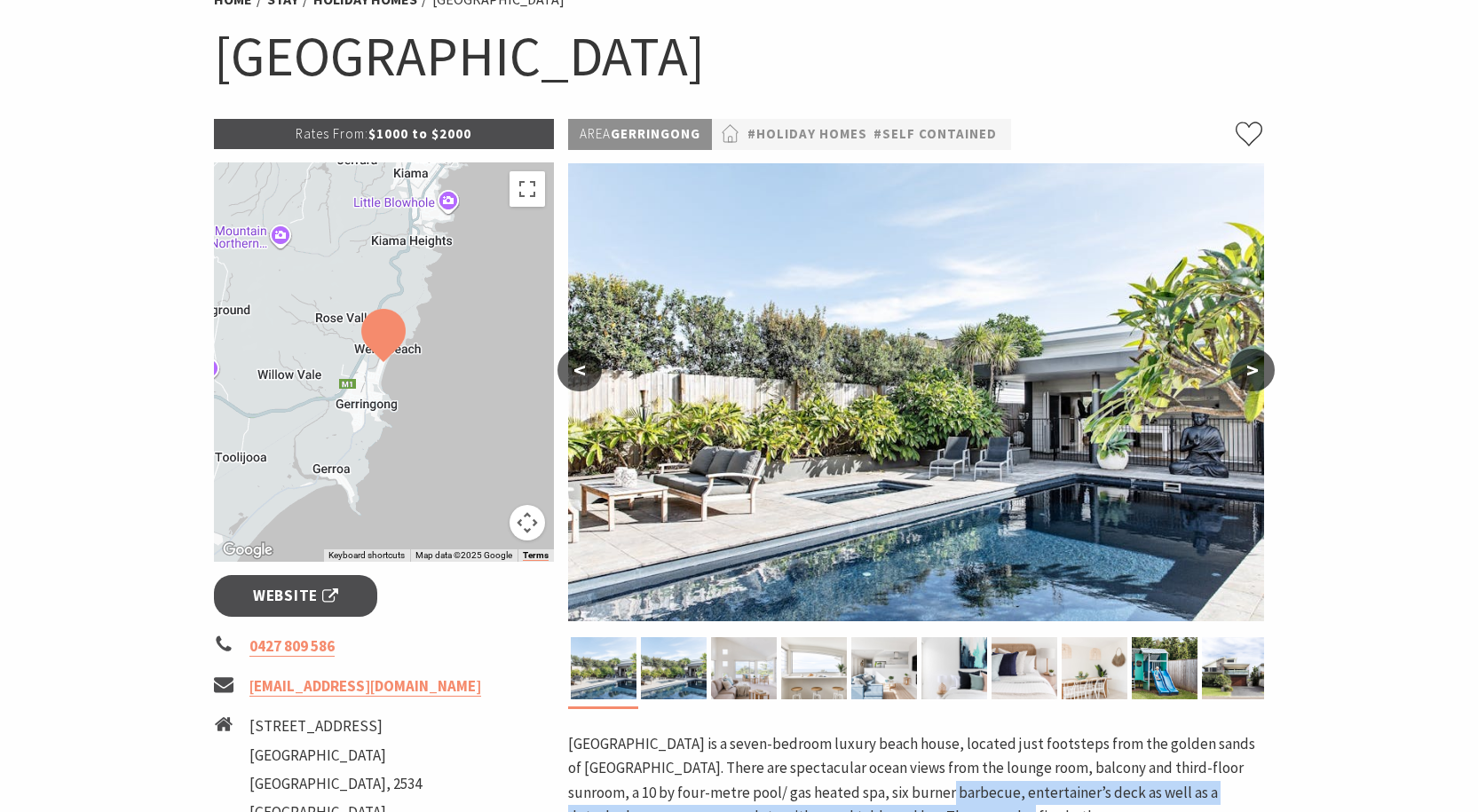
scroll to position [0, 0]
